Goal: Transaction & Acquisition: Purchase product/service

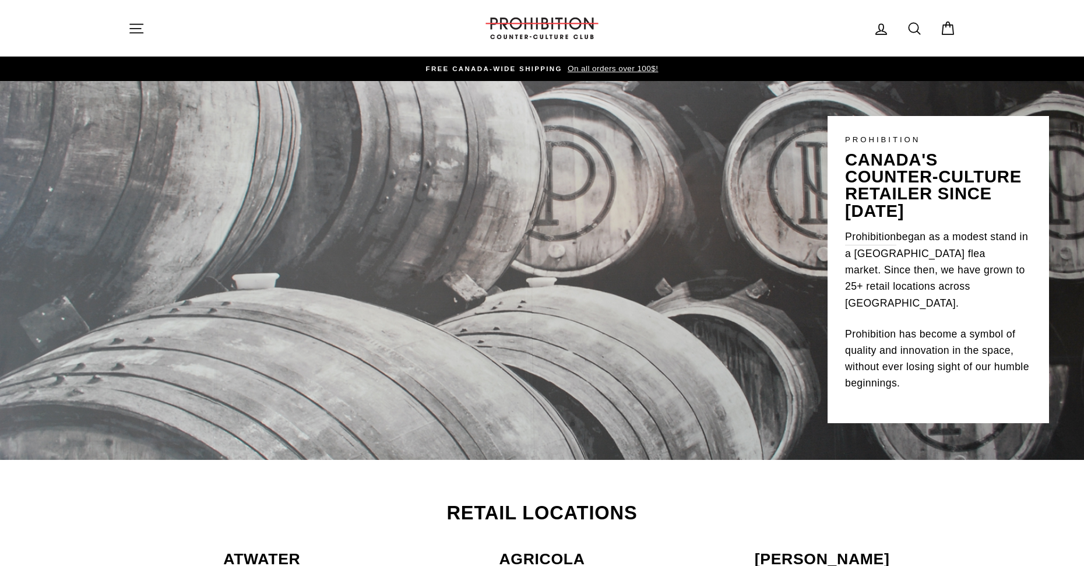
click at [956, 26] on link "Cart" at bounding box center [947, 28] width 30 height 25
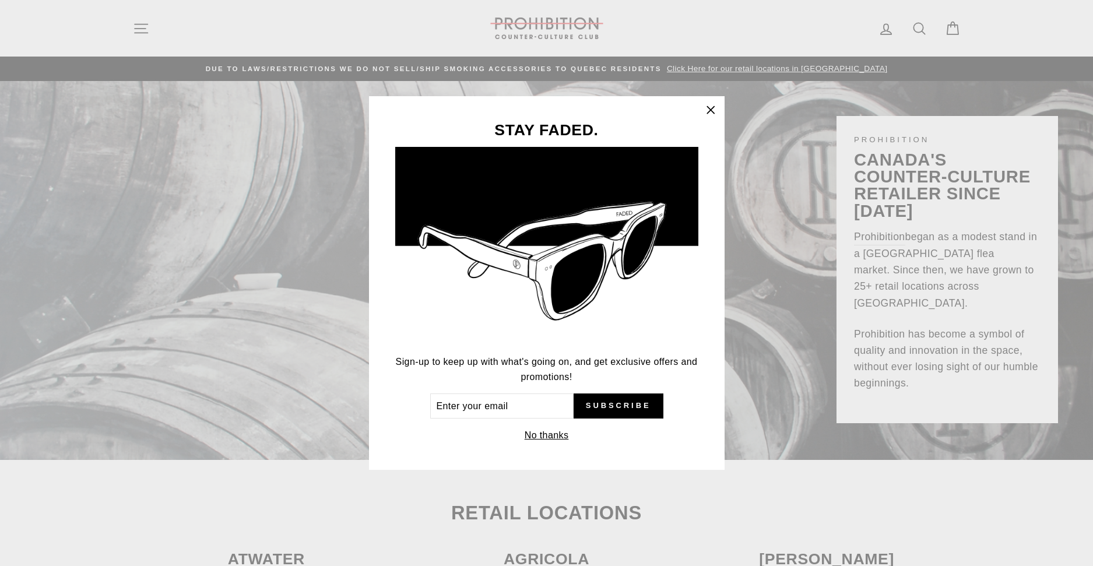
click at [710, 115] on icon "button" at bounding box center [710, 110] width 16 height 16
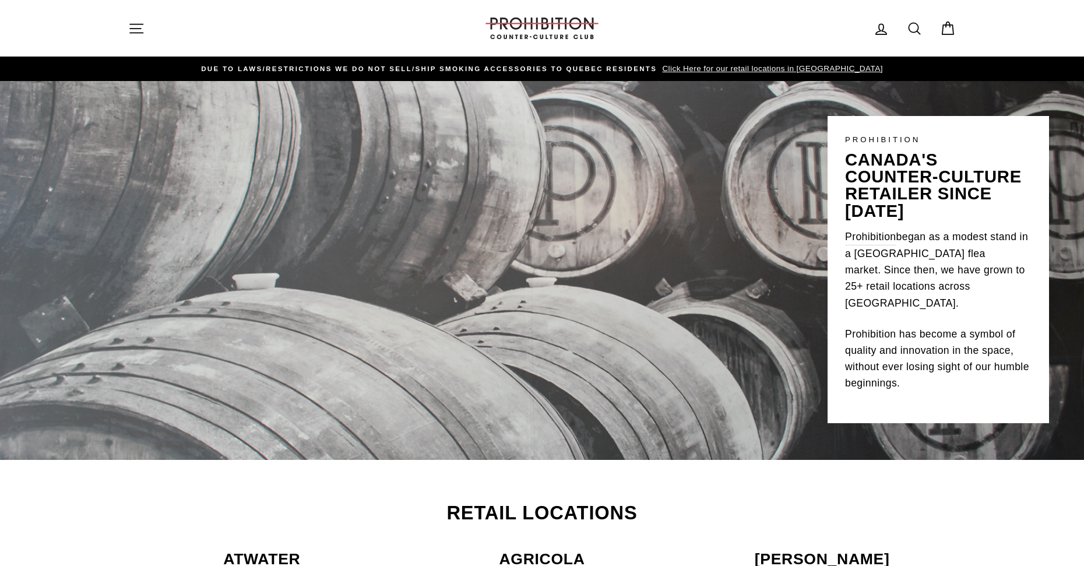
click at [141, 23] on icon "button" at bounding box center [136, 28] width 16 height 16
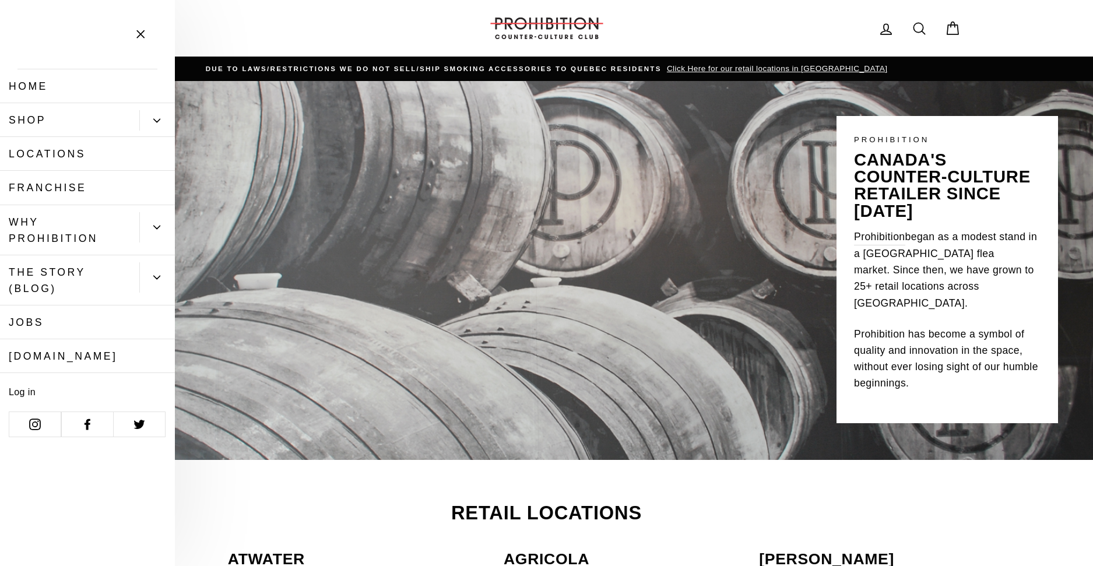
click at [171, 126] on button "Primary" at bounding box center [157, 120] width 36 height 20
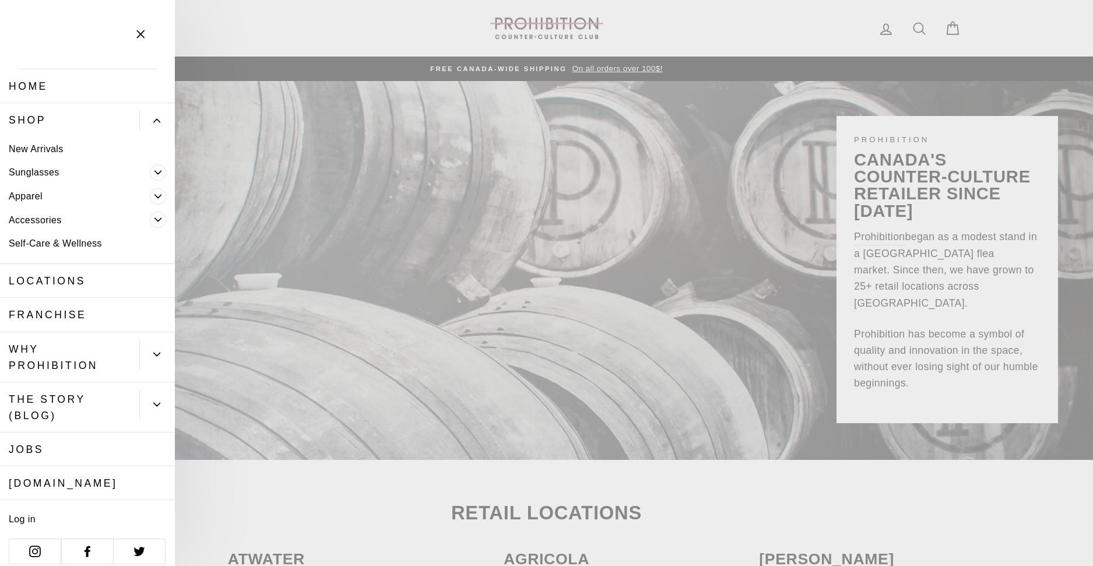
click at [66, 148] on link "New Arrivals" at bounding box center [87, 149] width 175 height 24
drag, startPoint x: 175, startPoint y: 123, endPoint x: 197, endPoint y: 132, distance: 23.3
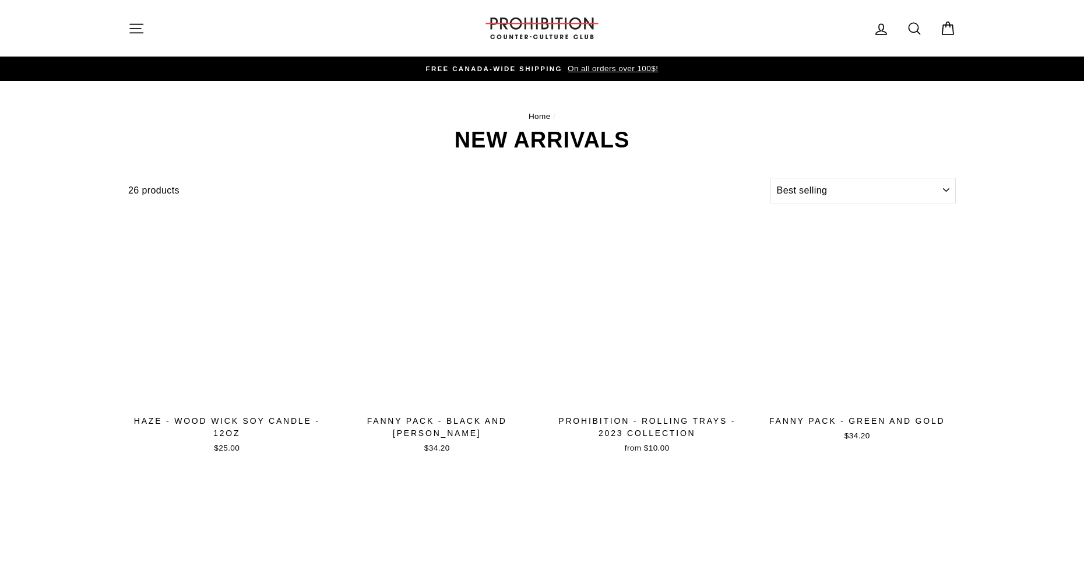
select select "best-selling"
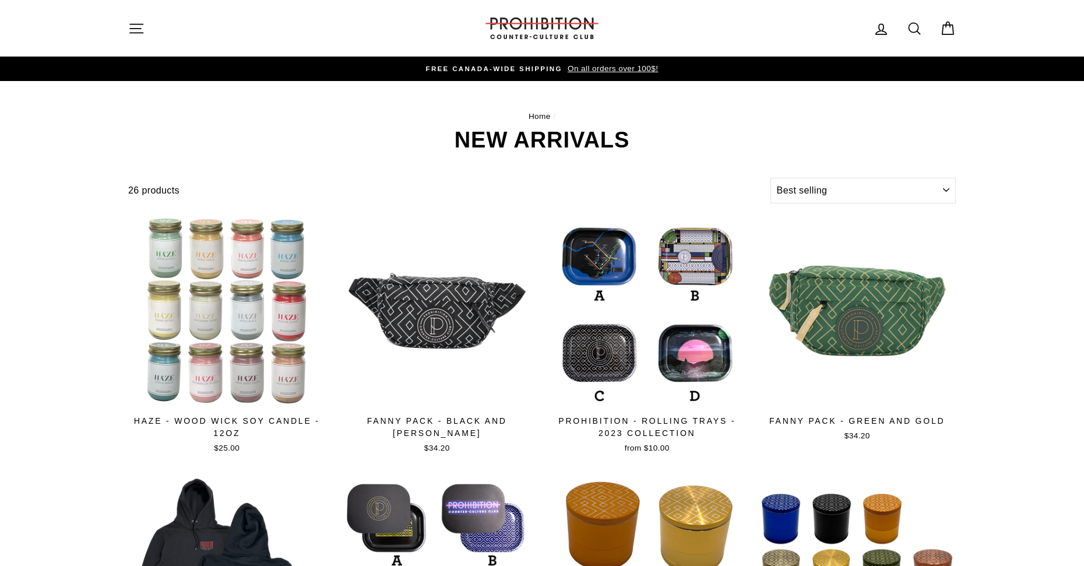
click at [915, 30] on icon at bounding box center [914, 28] width 16 height 16
type input "bong"
click at [128, 9] on button "Search" at bounding box center [140, 28] width 25 height 39
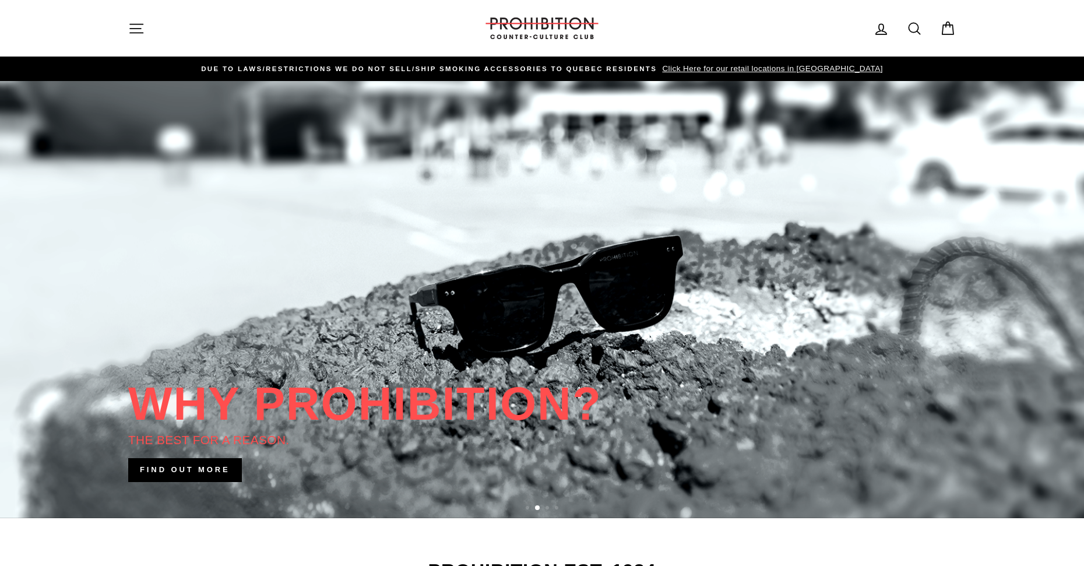
drag, startPoint x: 281, startPoint y: 2, endPoint x: 224, endPoint y: 184, distance: 190.0
click at [224, 184] on link at bounding box center [542, 299] width 1084 height 437
